Goal: Check status: Check status

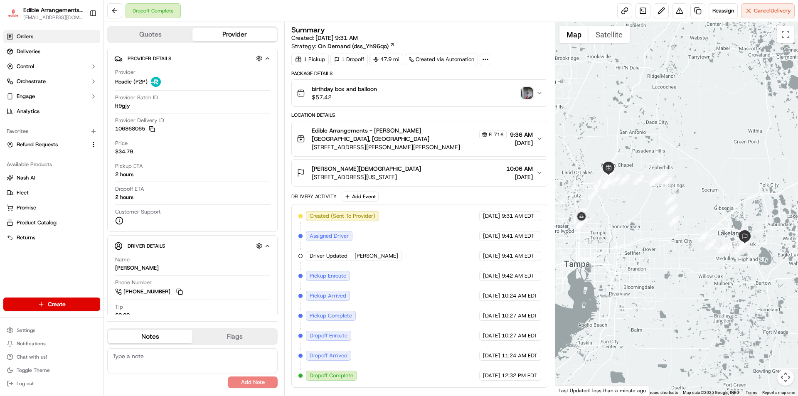
click at [31, 38] on span "Orders" at bounding box center [25, 36] width 17 height 7
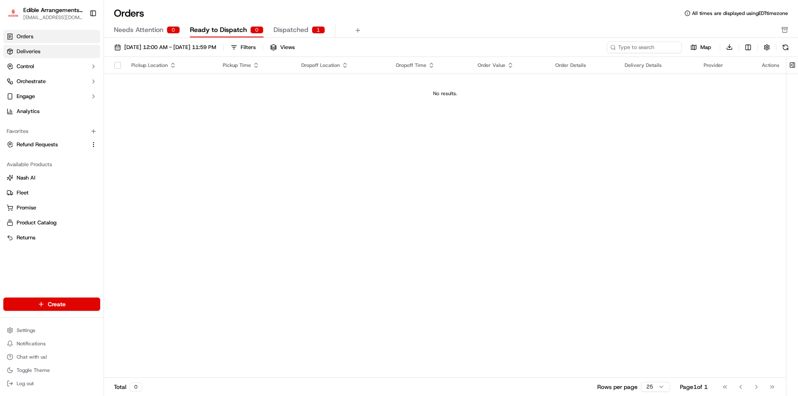
click at [37, 52] on span "Deliveries" at bounding box center [29, 51] width 24 height 7
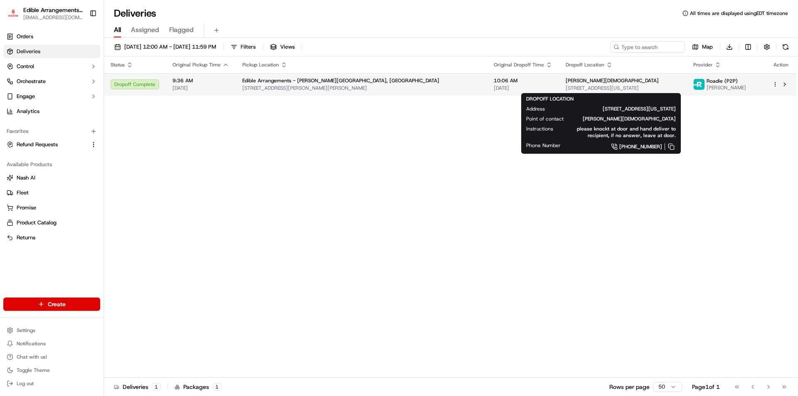
click at [650, 84] on div "[PERSON_NAME] [STREET_ADDRESS][US_STATE]" at bounding box center [623, 84] width 114 height 14
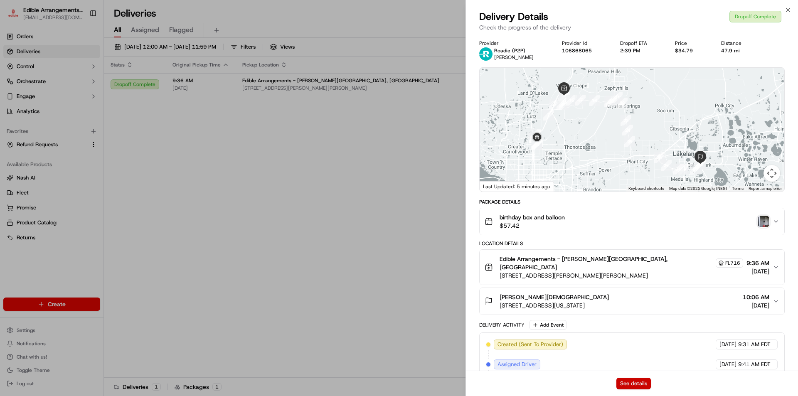
click at [620, 380] on button "See details" at bounding box center [633, 384] width 34 height 12
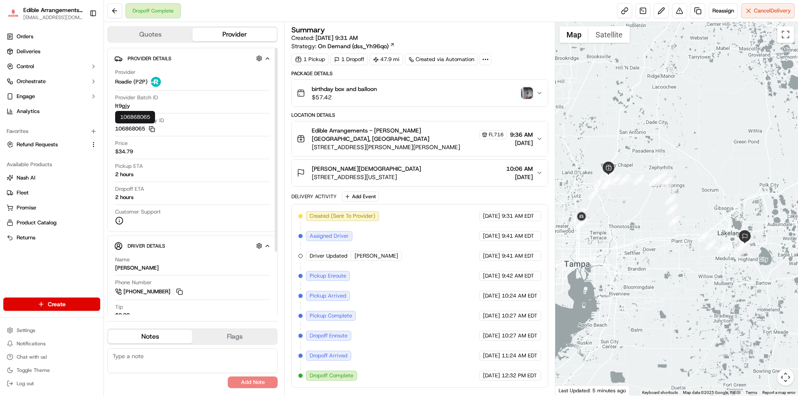
click at [152, 130] on icon "button" at bounding box center [152, 129] width 6 height 6
click at [524, 92] on img "button" at bounding box center [527, 93] width 12 height 12
